Goal: Entertainment & Leisure: Consume media (video, audio)

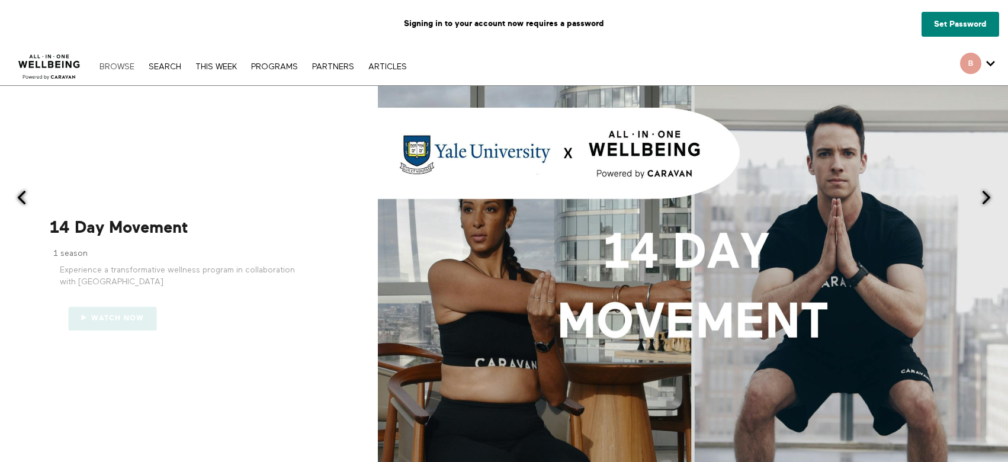
click at [116, 68] on link "Browse" at bounding box center [117, 67] width 47 height 8
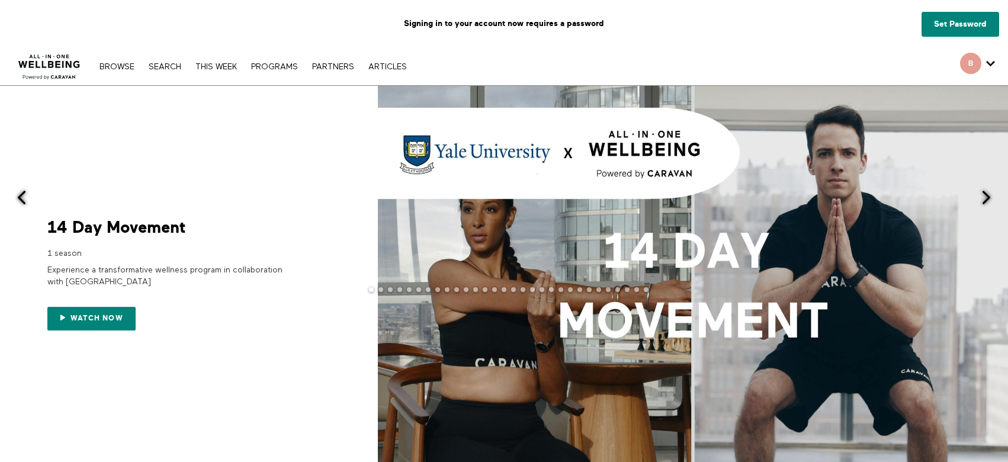
click at [986, 195] on span at bounding box center [986, 197] width 15 height 15
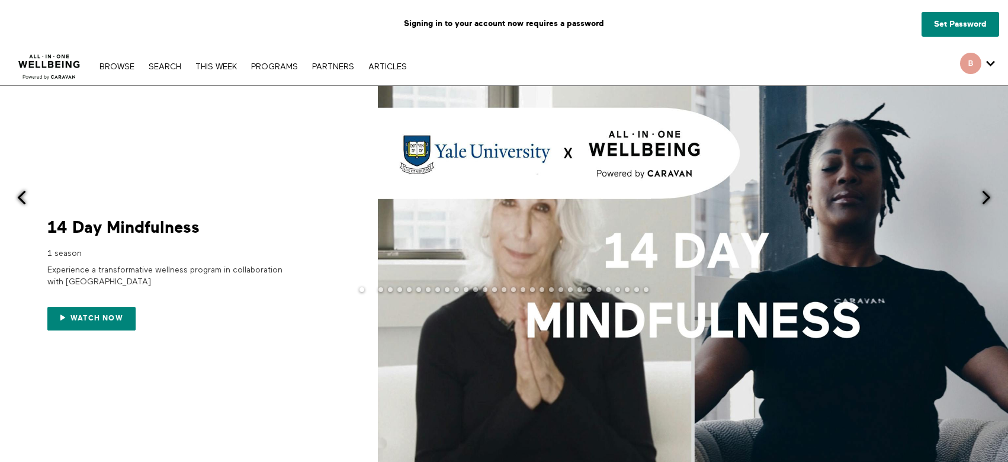
click at [986, 195] on span at bounding box center [986, 197] width 15 height 15
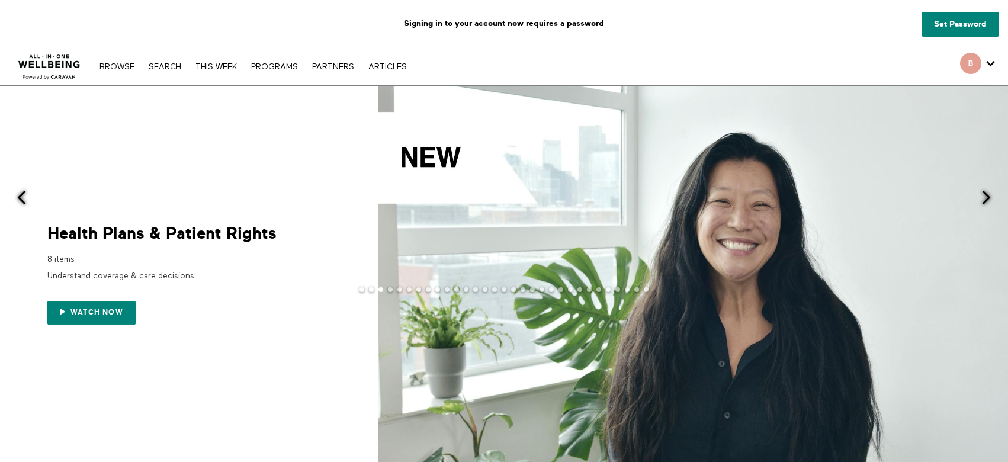
click at [986, 195] on span at bounding box center [986, 197] width 15 height 15
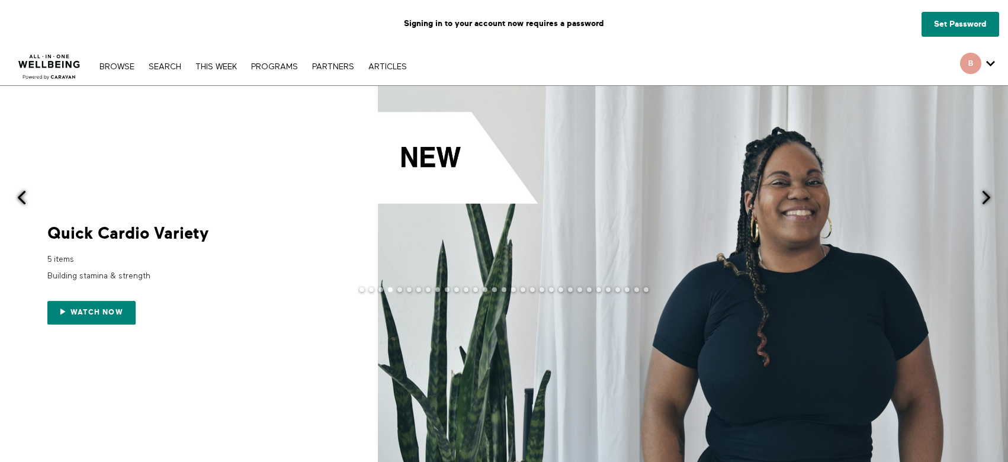
click at [986, 195] on span at bounding box center [986, 197] width 15 height 15
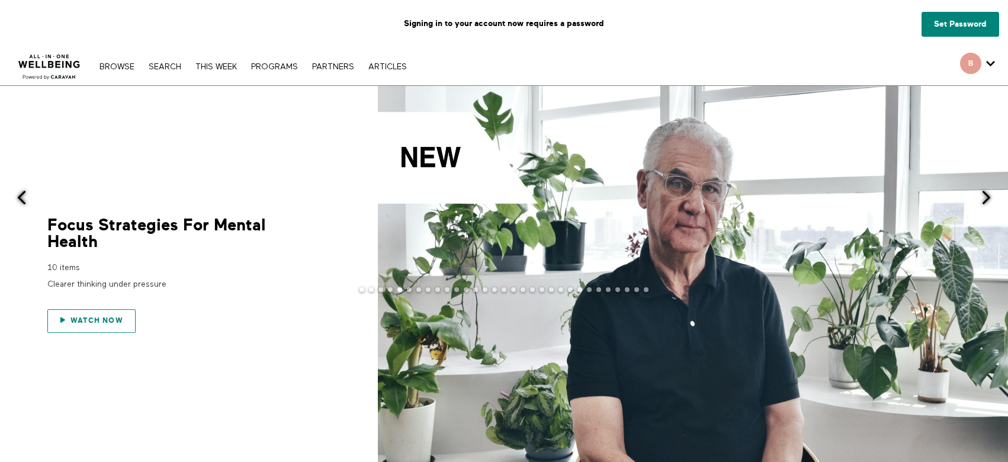
click at [102, 320] on span "Watch now" at bounding box center [96, 320] width 53 height 8
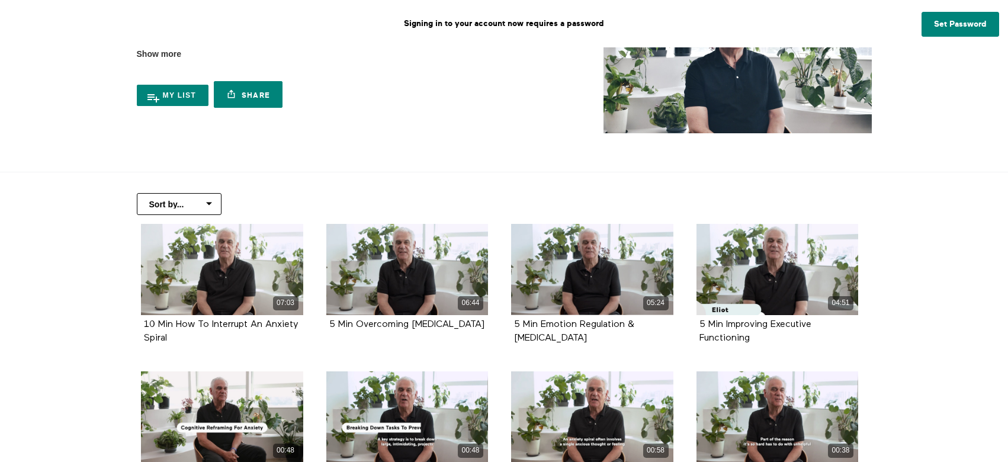
scroll to position [131, 0]
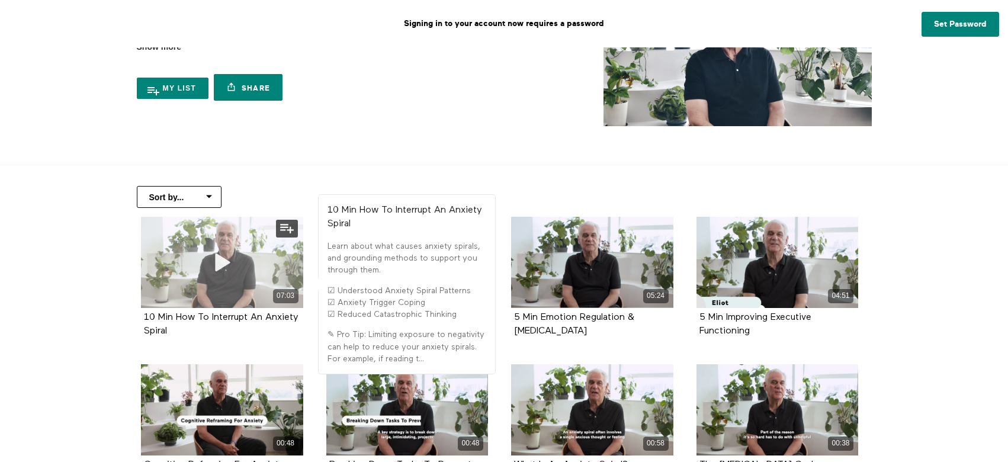
click at [219, 266] on icon at bounding box center [222, 262] width 36 height 21
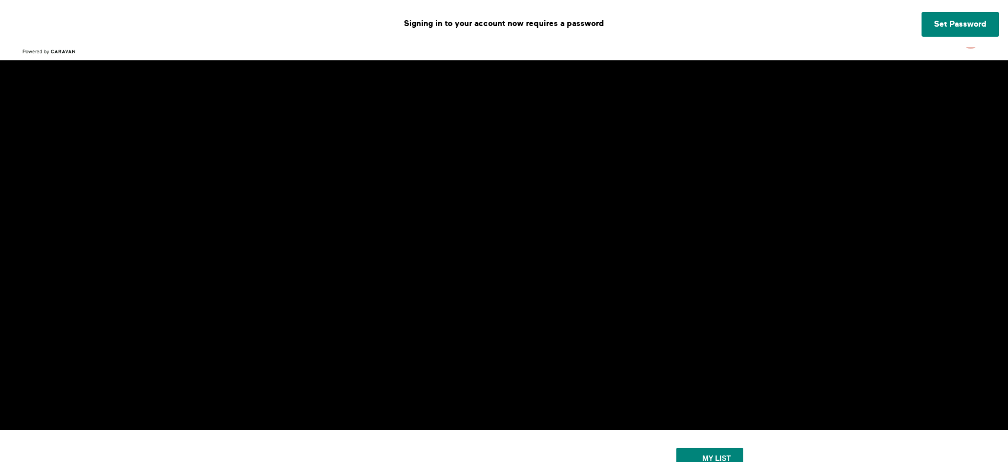
scroll to position [26, 0]
